Goal: Task Accomplishment & Management: Use online tool/utility

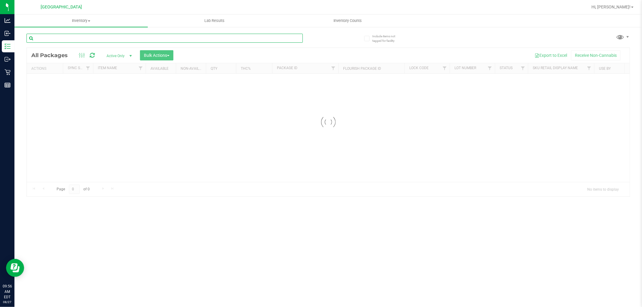
click at [160, 39] on input "text" at bounding box center [164, 38] width 276 height 9
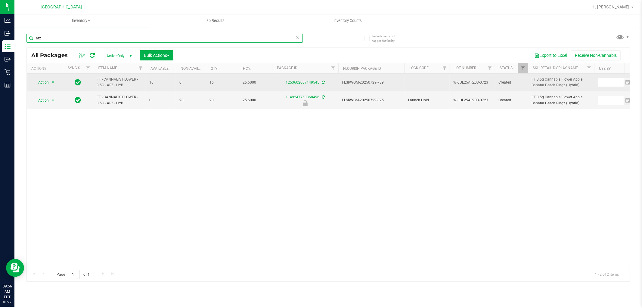
type input "arz"
click at [54, 85] on span "select" at bounding box center [53, 82] width 5 height 5
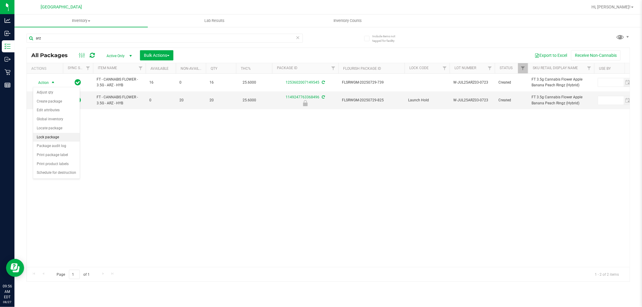
click at [50, 137] on li "Lock package" at bounding box center [56, 137] width 47 height 9
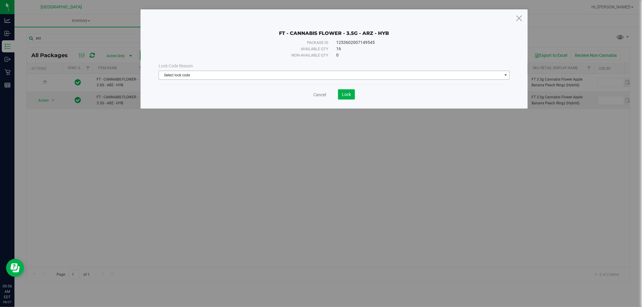
click at [168, 77] on span "Select lock code" at bounding box center [330, 75] width 343 height 8
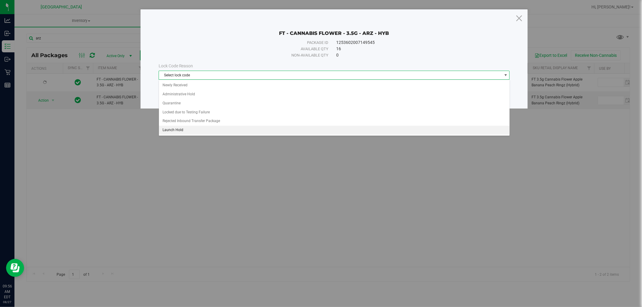
click at [180, 129] on li "Launch Hold" at bounding box center [334, 130] width 350 height 9
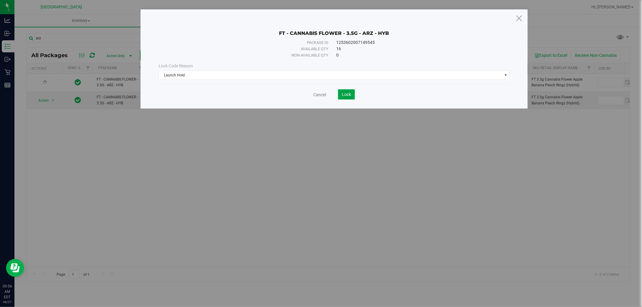
click at [347, 94] on span "Lock" at bounding box center [346, 94] width 9 height 5
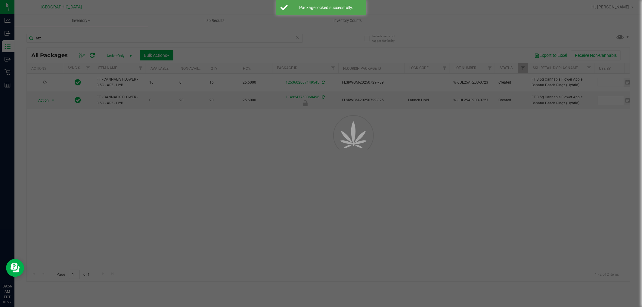
click at [337, 195] on div at bounding box center [321, 153] width 642 height 307
